Goal: Information Seeking & Learning: Understand process/instructions

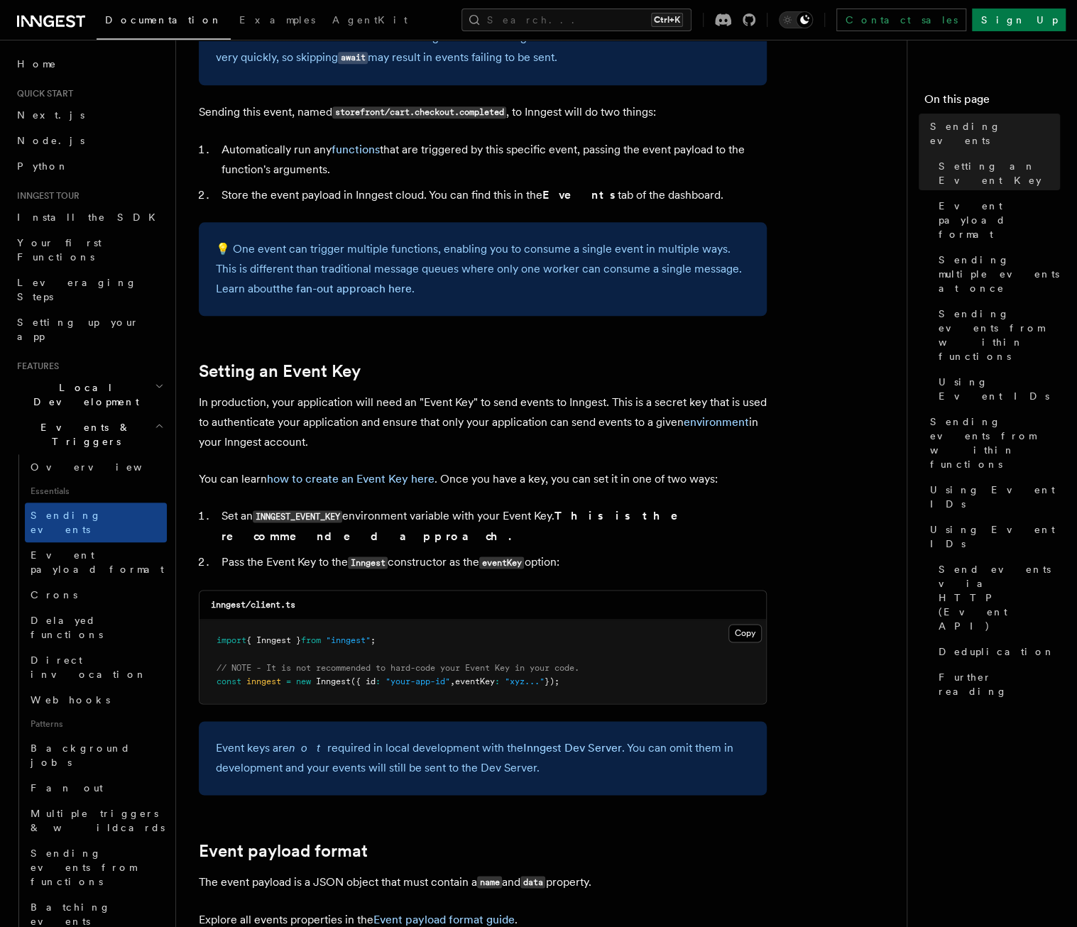
scroll to position [778, 0]
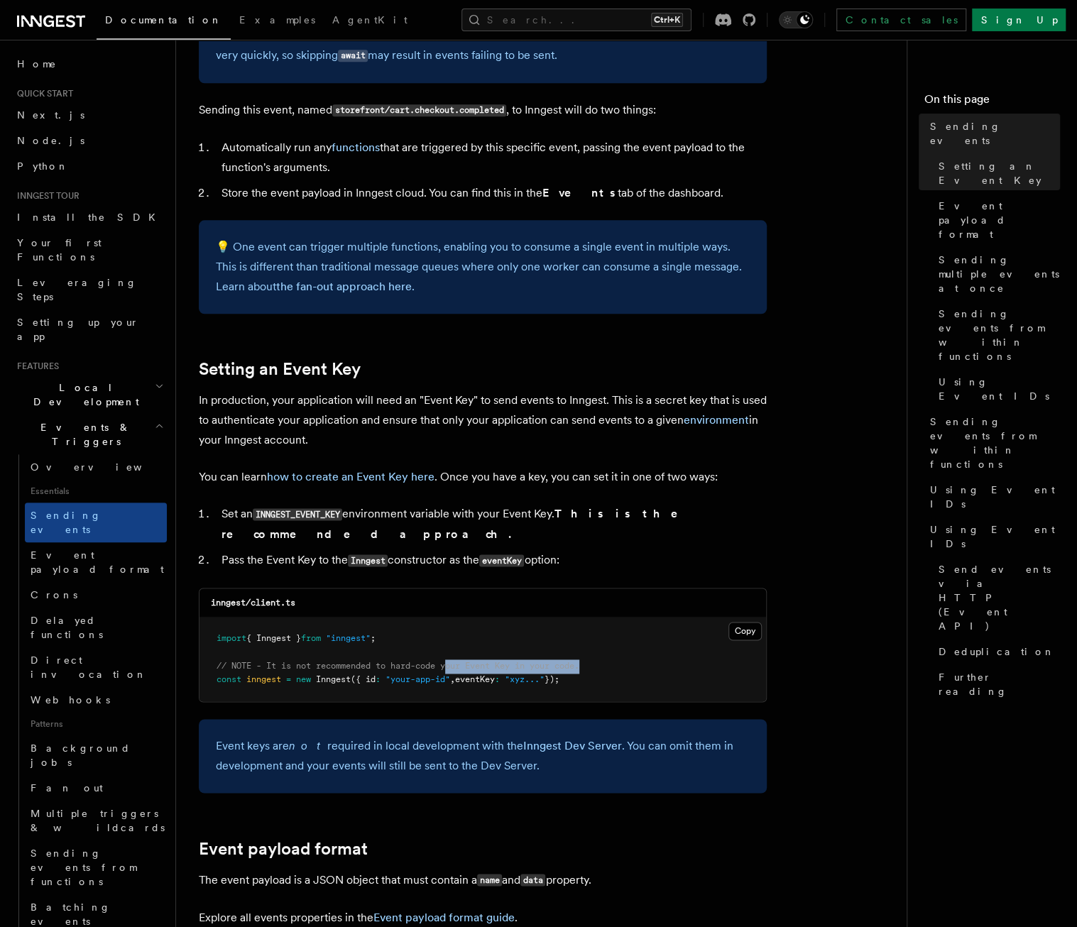
drag, startPoint x: 453, startPoint y: 647, endPoint x: 589, endPoint y: 641, distance: 135.8
click at [579, 661] on span "// NOTE - It is not recommended to hard-code your Event Key in your code." at bounding box center [398, 666] width 363 height 10
drag, startPoint x: 589, startPoint y: 641, endPoint x: 570, endPoint y: 651, distance: 21.0
click at [570, 651] on pre "import { Inngest } from "inngest" ; // NOTE - It is not recommended to hard-cod…" at bounding box center [483, 660] width 567 height 84
click at [531, 652] on pre "import { Inngest } from "inngest" ; // NOTE - It is not recommended to hard-cod…" at bounding box center [483, 660] width 567 height 84
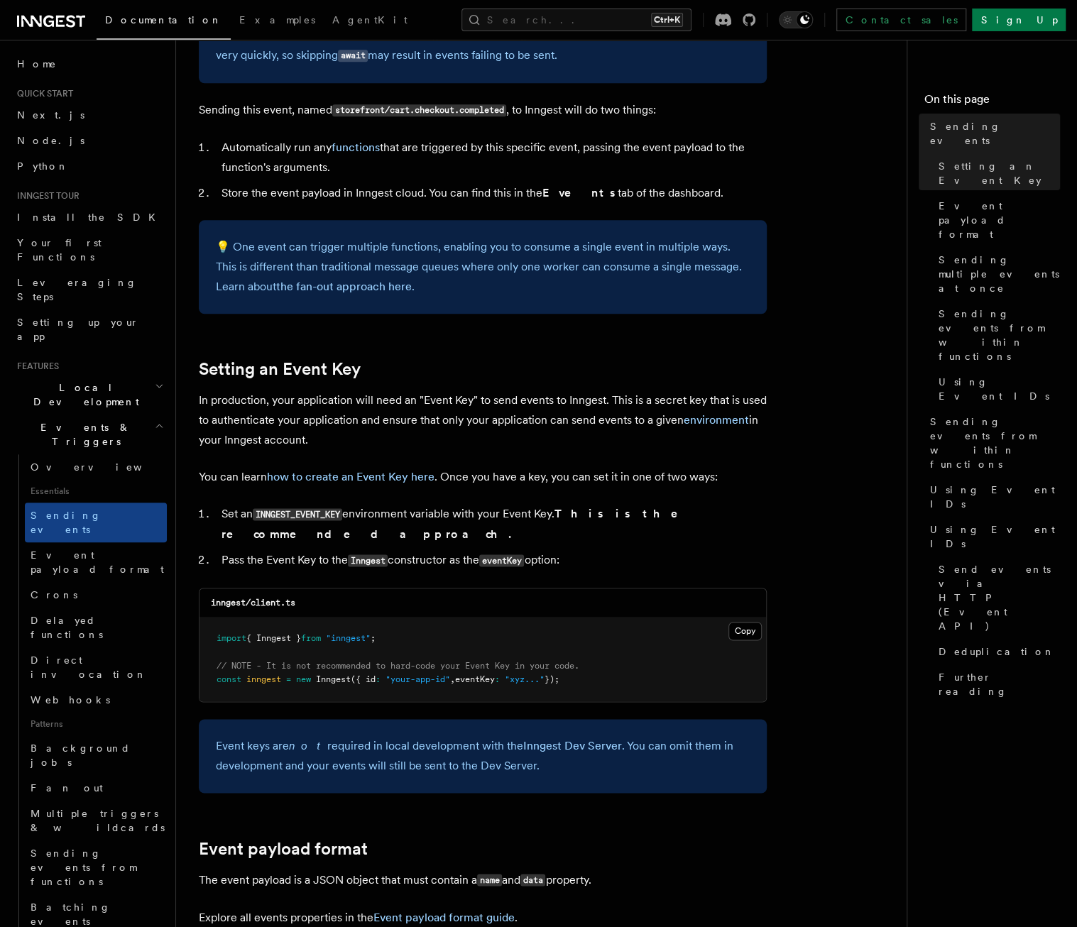
click at [310, 509] on code "INNGEST_EVENT_KEY" at bounding box center [297, 514] width 89 height 12
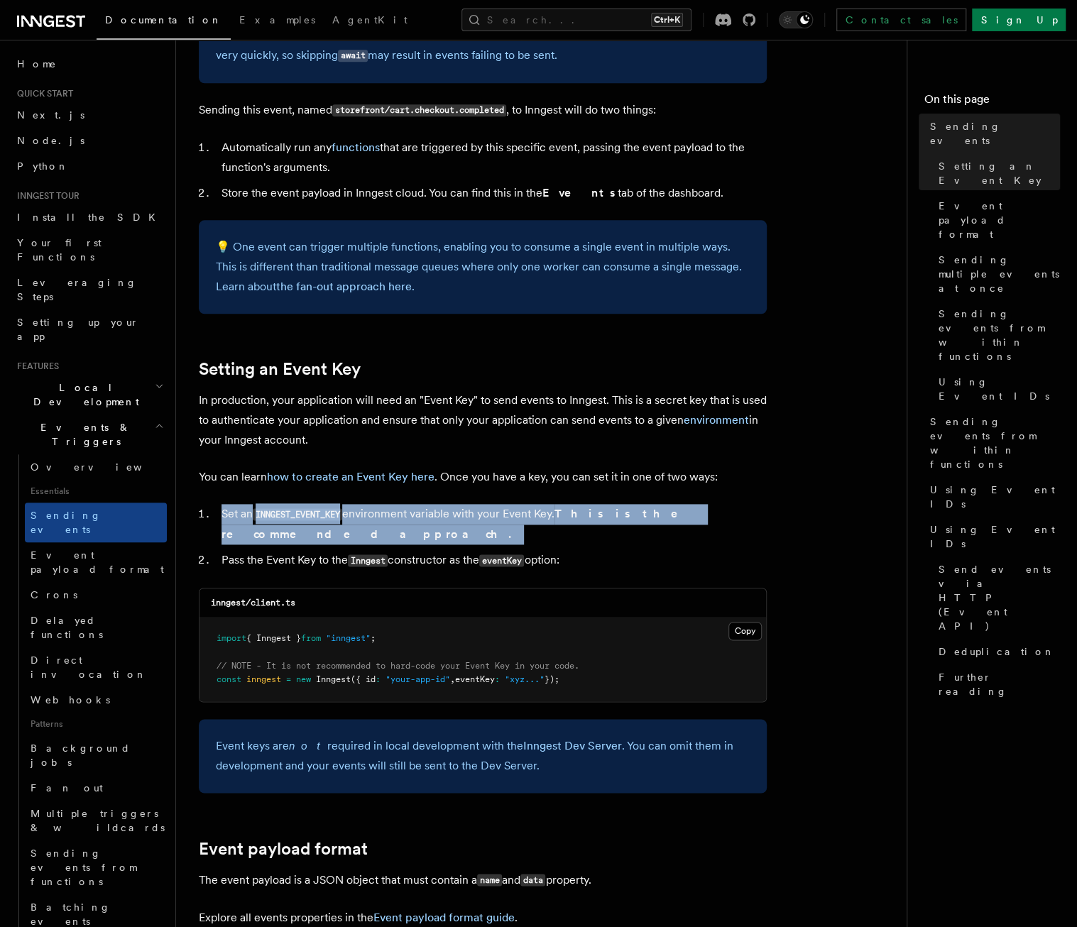
click at [310, 509] on code "INNGEST_EVENT_KEY" at bounding box center [297, 514] width 89 height 12
drag, startPoint x: 310, startPoint y: 509, endPoint x: 349, endPoint y: 539, distance: 49.1
click at [349, 550] on li "Pass the Event Key to the Inngest constructor as the eventKey option:" at bounding box center [492, 560] width 550 height 21
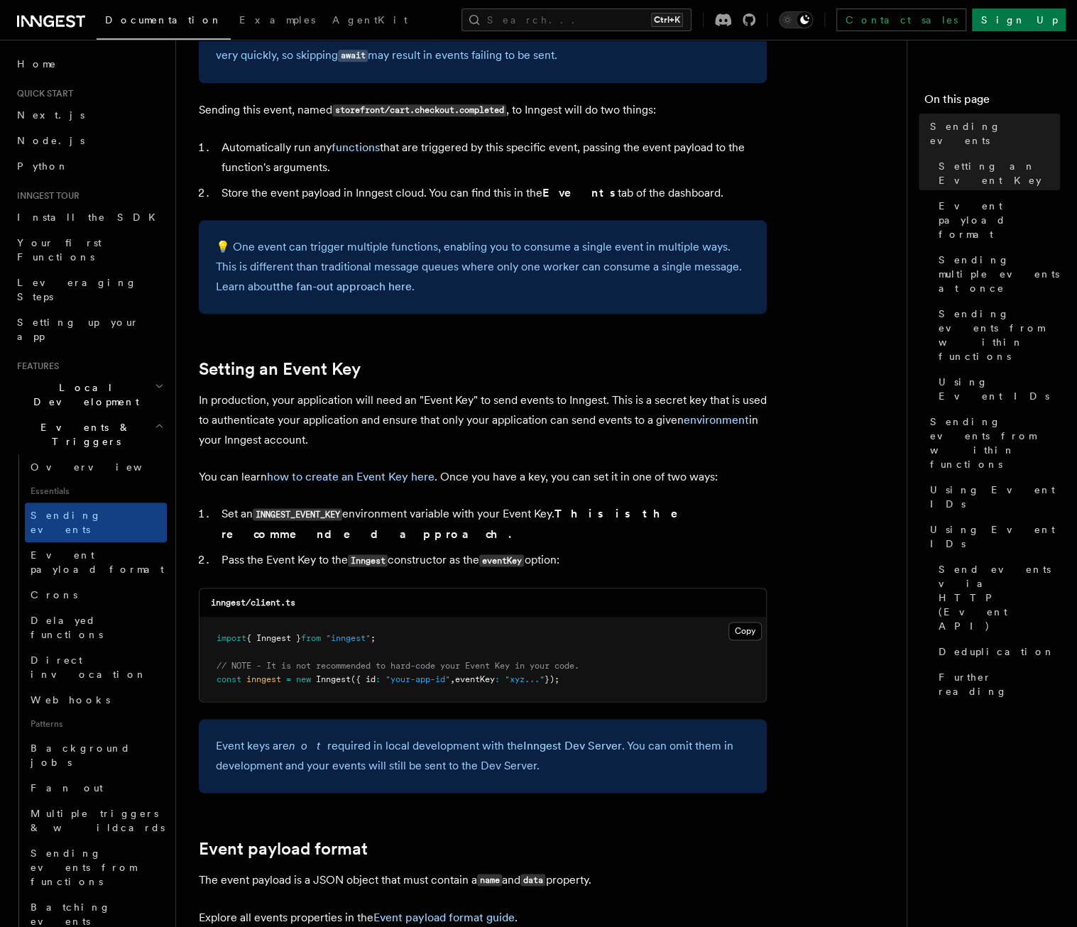
click at [385, 555] on code "Inngest" at bounding box center [368, 561] width 40 height 12
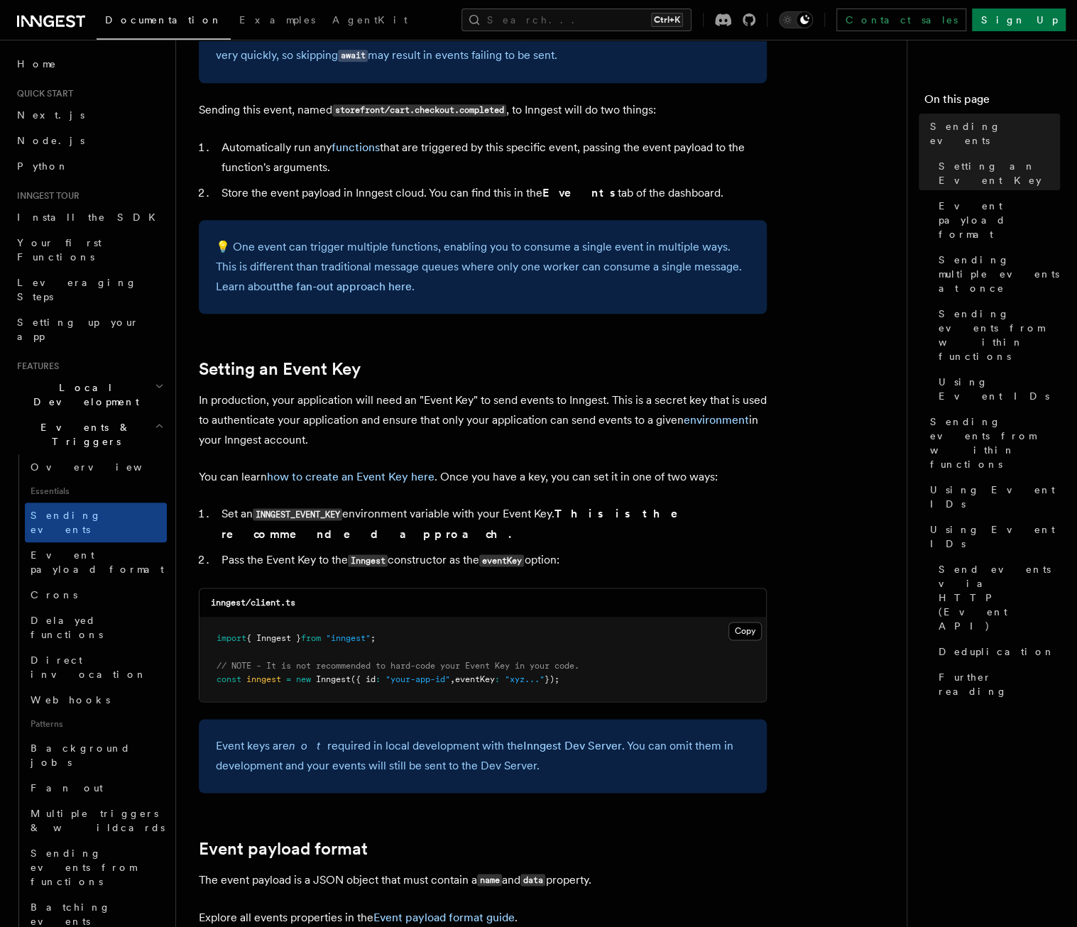
click at [309, 413] on p "In production, your application will need an "Event Key" to send events to Inng…" at bounding box center [483, 421] width 568 height 60
click at [247, 410] on p "In production, your application will need an "Event Key" to send events to Inng…" at bounding box center [483, 421] width 568 height 60
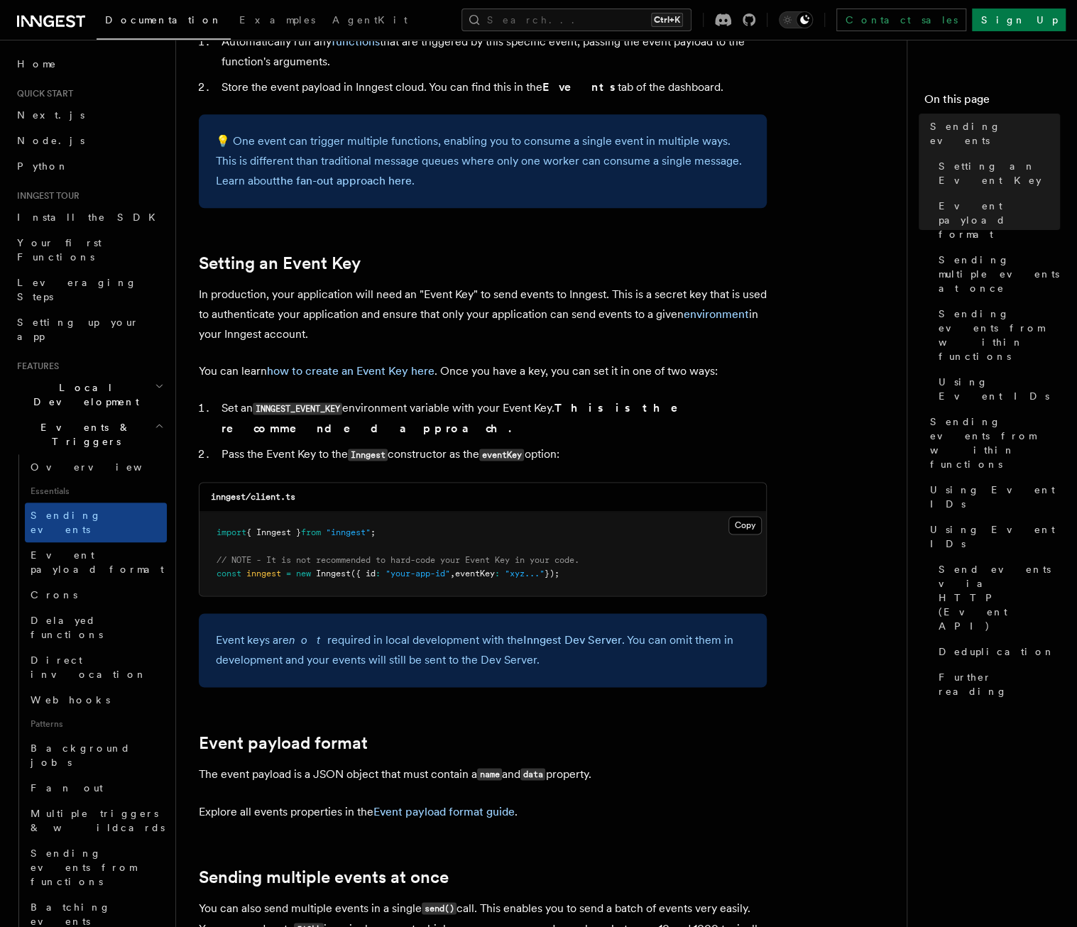
scroll to position [849, 0]
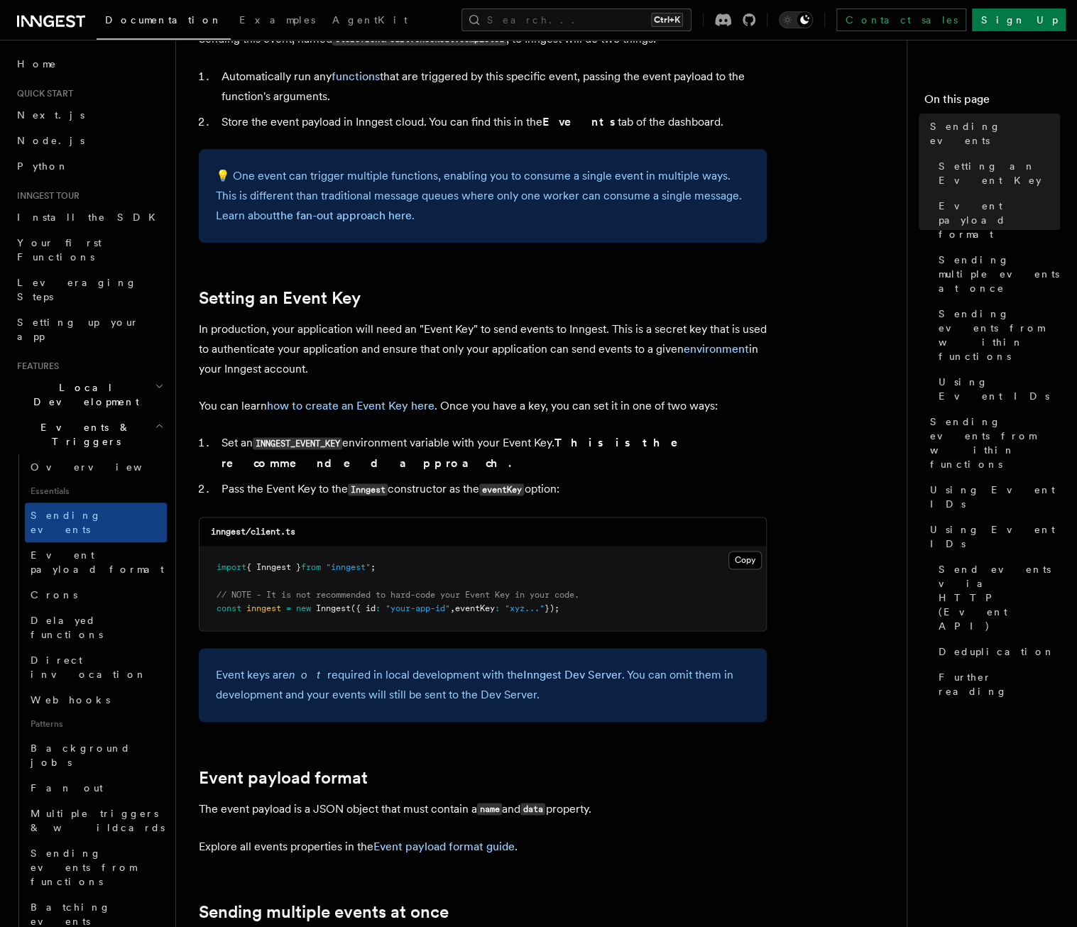
click at [386, 450] on li "Set an INNGEST_EVENT_KEY environment variable with your Event Key. This is the …" at bounding box center [492, 453] width 550 height 40
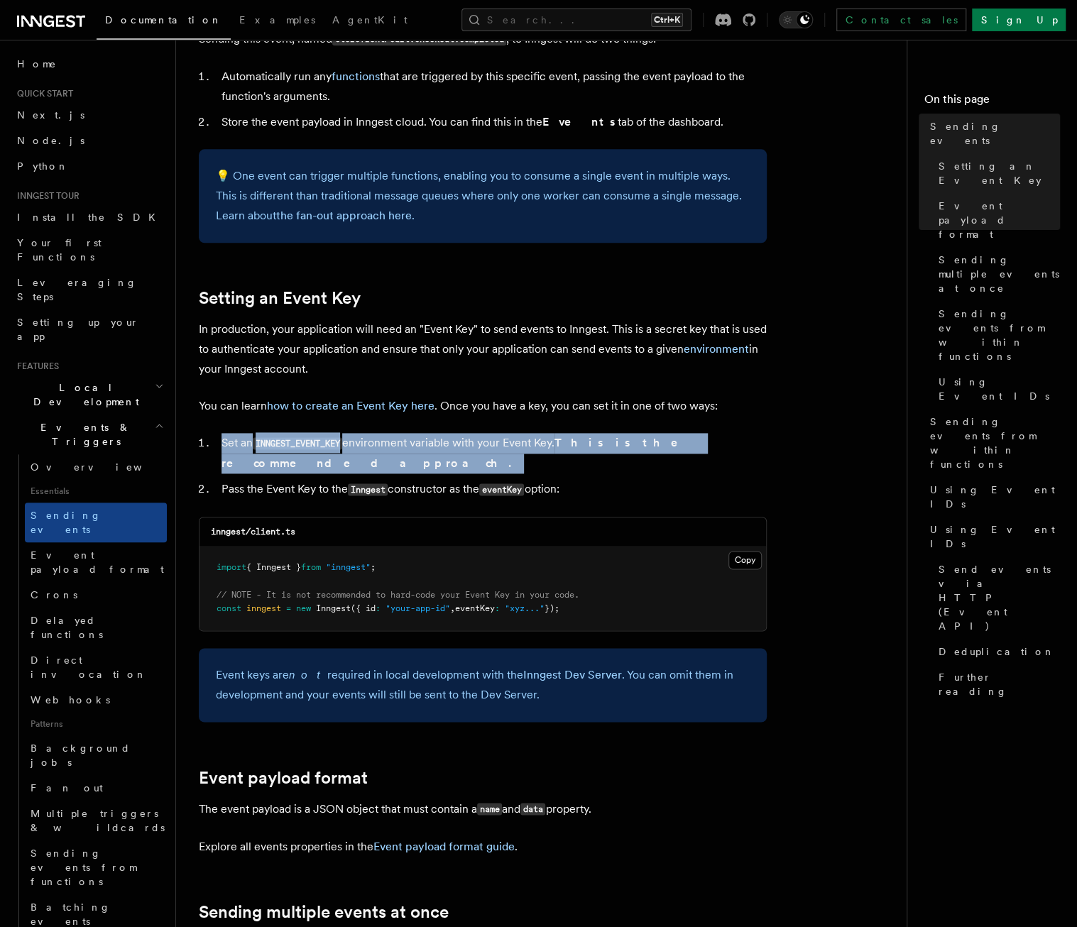
click at [386, 450] on li "Set an INNGEST_EVENT_KEY environment variable with your Event Key. This is the …" at bounding box center [492, 453] width 550 height 40
drag, startPoint x: 386, startPoint y: 450, endPoint x: 310, endPoint y: 445, distance: 76.1
click at [310, 445] on code "INNGEST_EVENT_KEY" at bounding box center [297, 443] width 89 height 12
drag, startPoint x: 310, startPoint y: 445, endPoint x: 287, endPoint y: 442, distance: 23.7
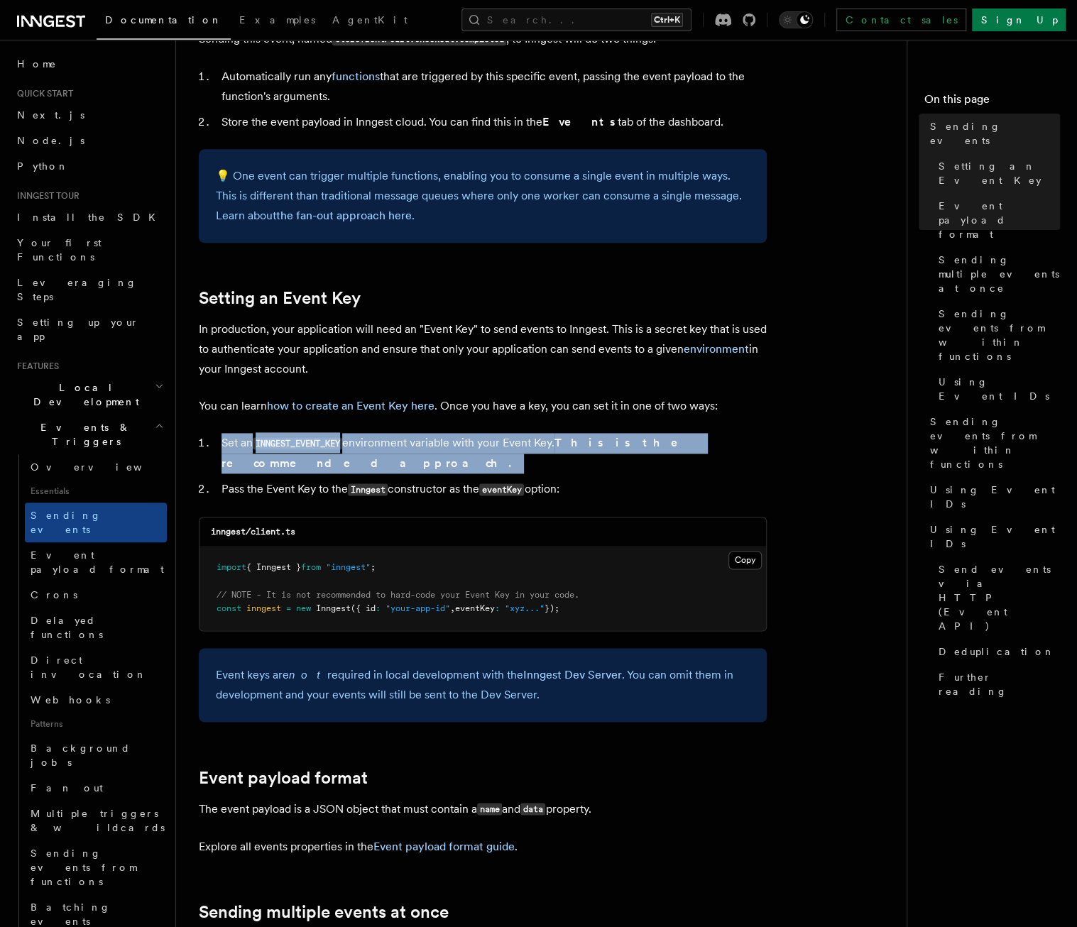
click at [287, 442] on code "INNGEST_EVENT_KEY" at bounding box center [297, 443] width 89 height 12
click at [300, 440] on code "INNGEST_EVENT_KEY" at bounding box center [297, 443] width 89 height 12
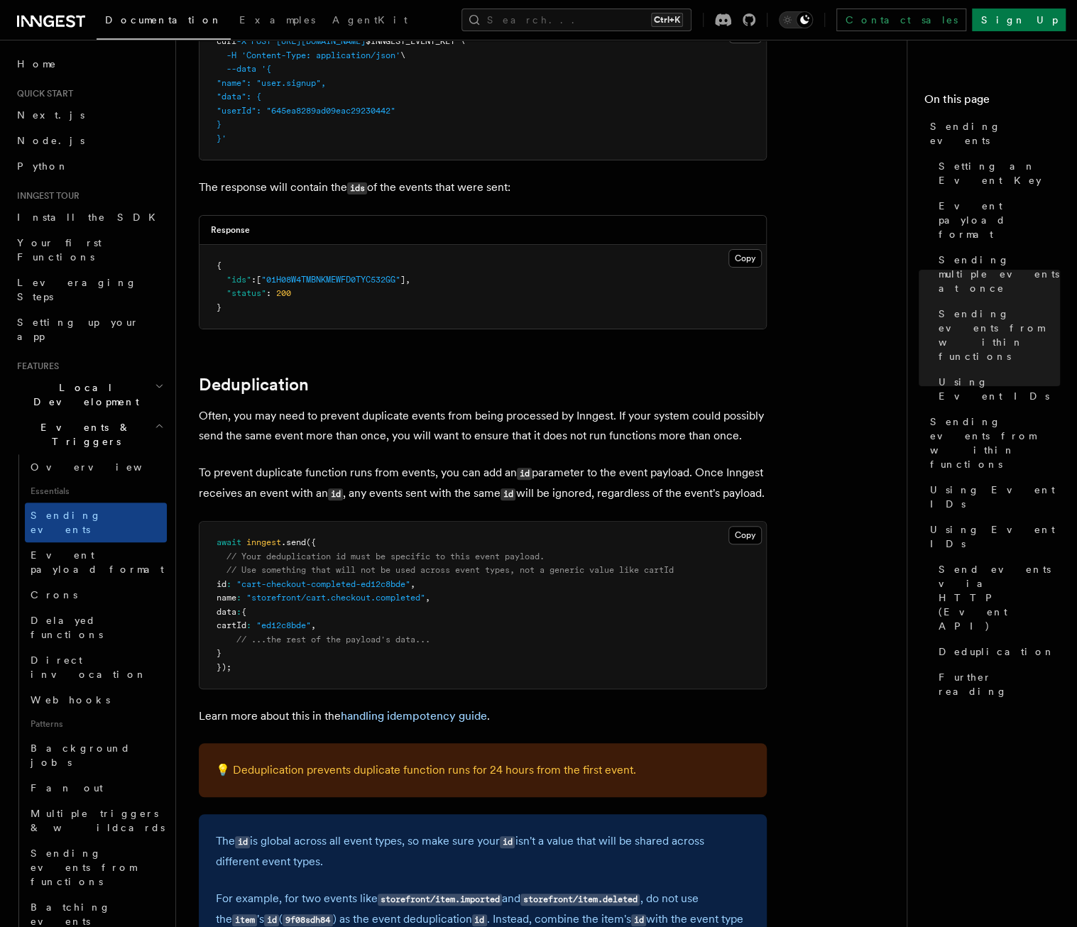
scroll to position [3263, 0]
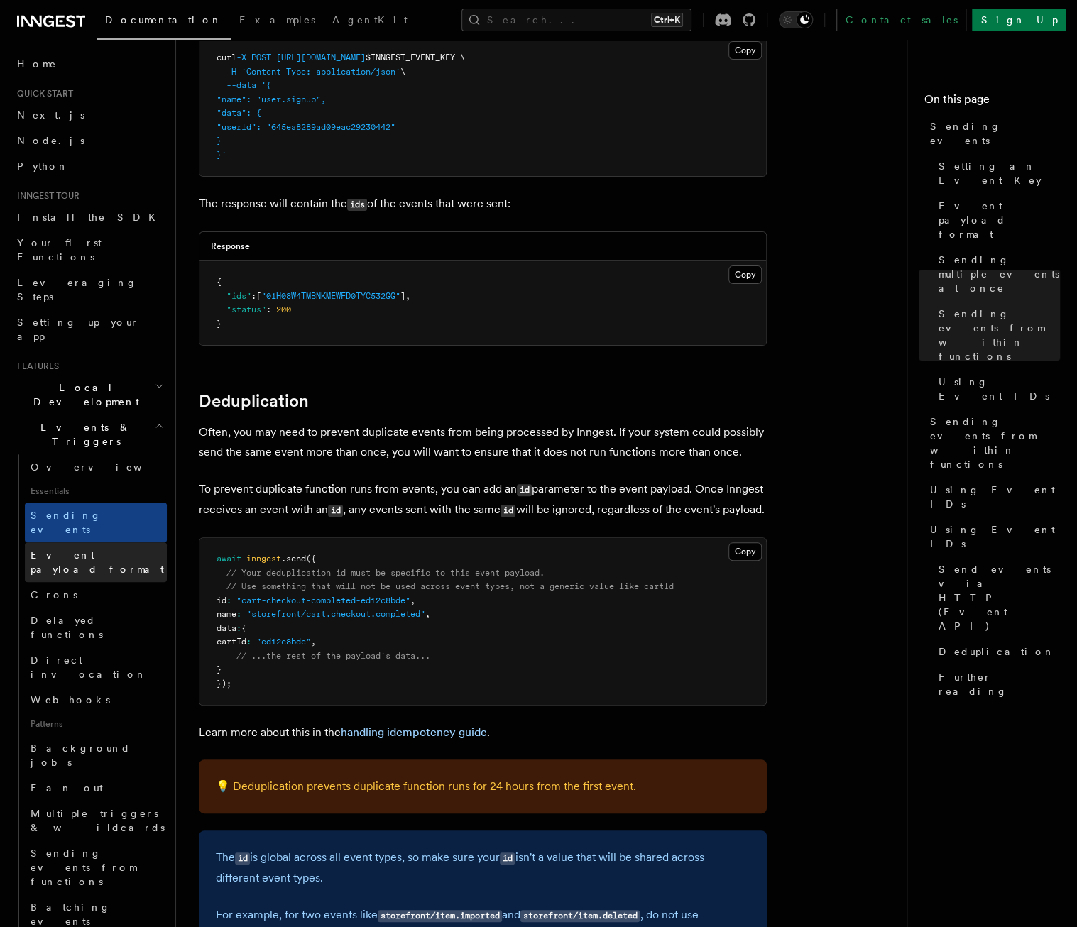
click at [70, 550] on span "Event payload format" at bounding box center [98, 563] width 134 height 26
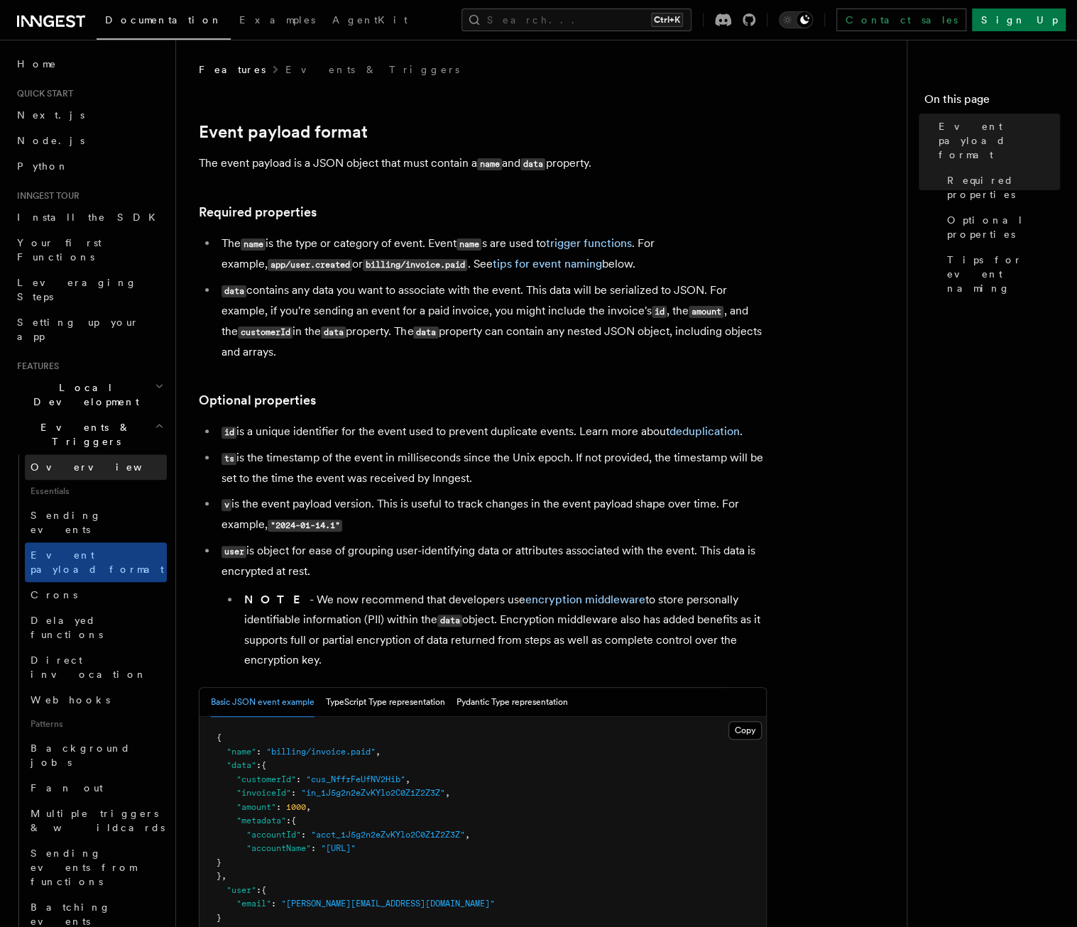
click at [62, 462] on span "Overview" at bounding box center [104, 467] width 146 height 11
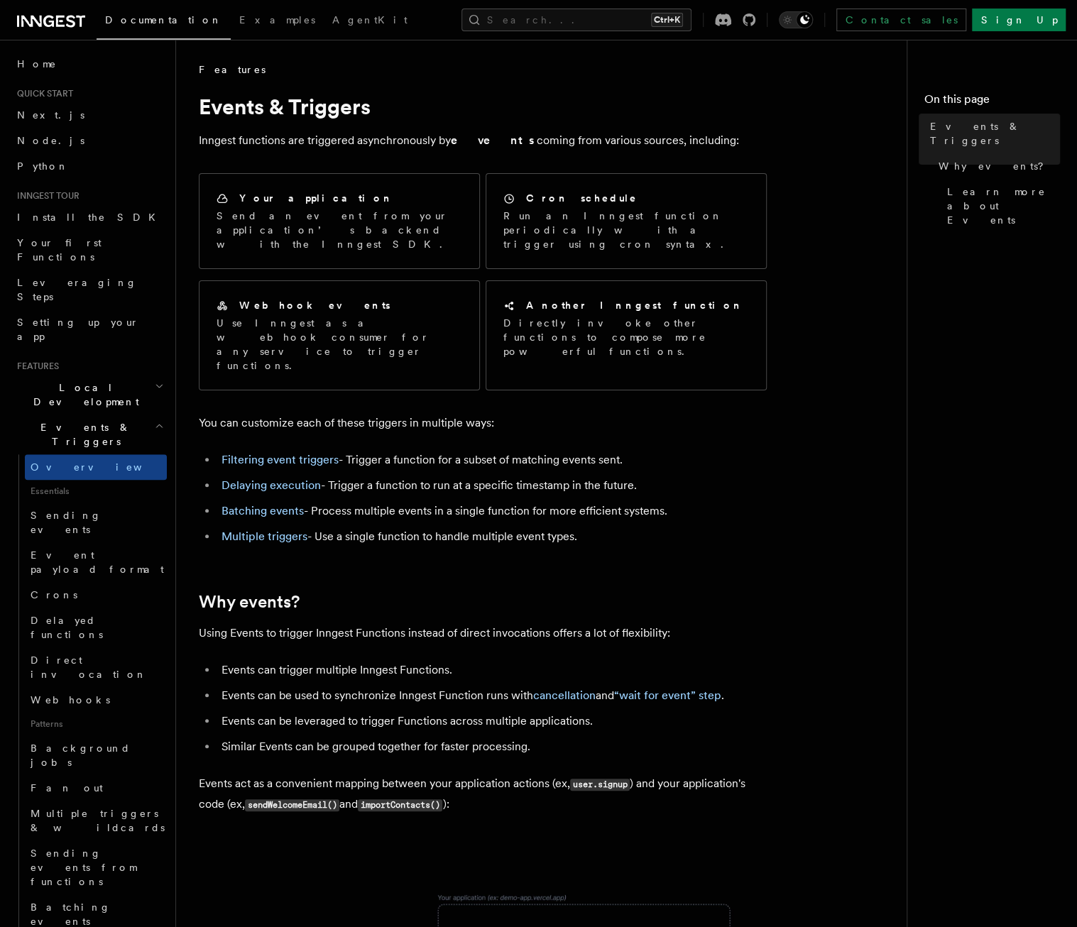
click at [433, 543] on article "Features Events & Triggers Inngest functions are triggered asynchronously by ev…" at bounding box center [547, 852] width 697 height 1580
